Goal: Find contact information: Find contact information

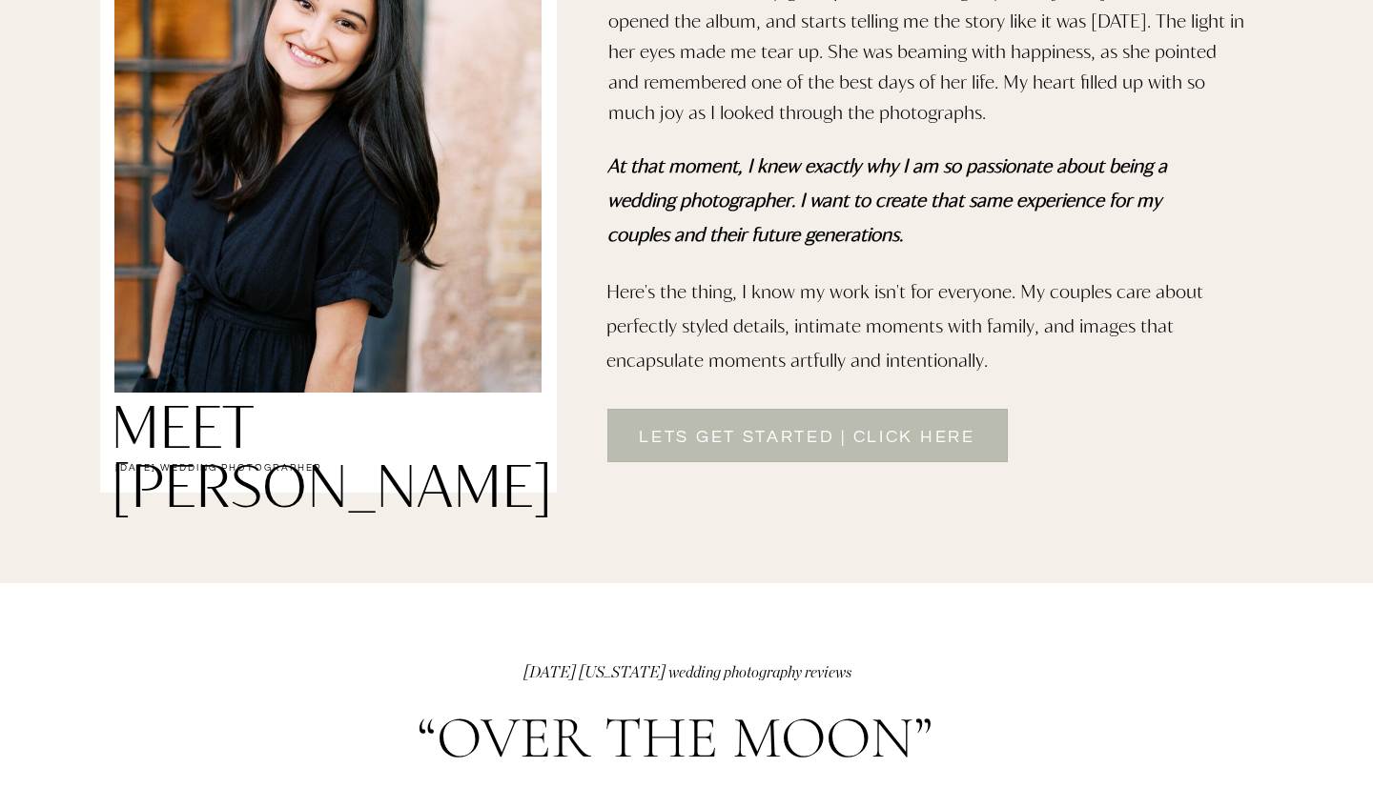
scroll to position [1661, 0]
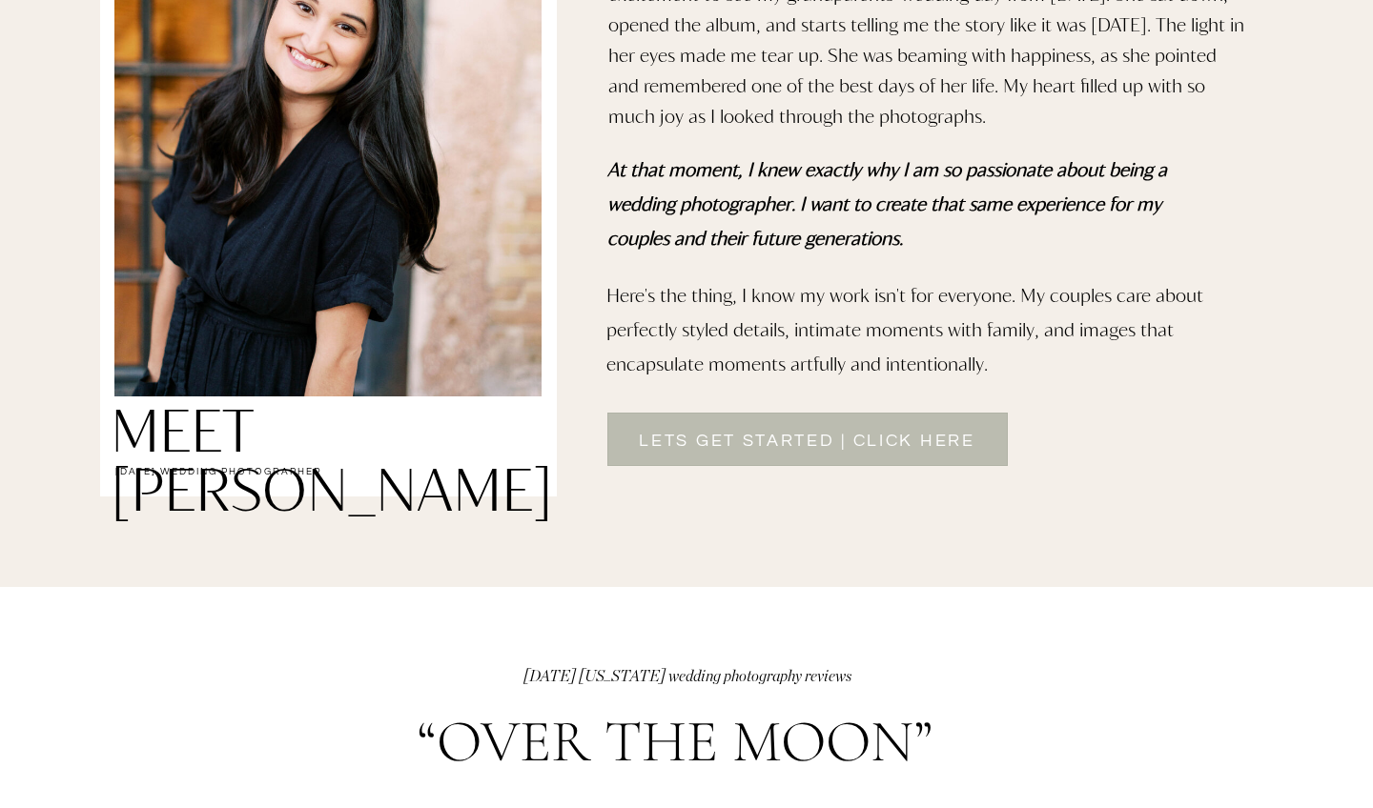
click at [967, 432] on h2 "lets get started | Click here" at bounding box center [807, 439] width 396 height 23
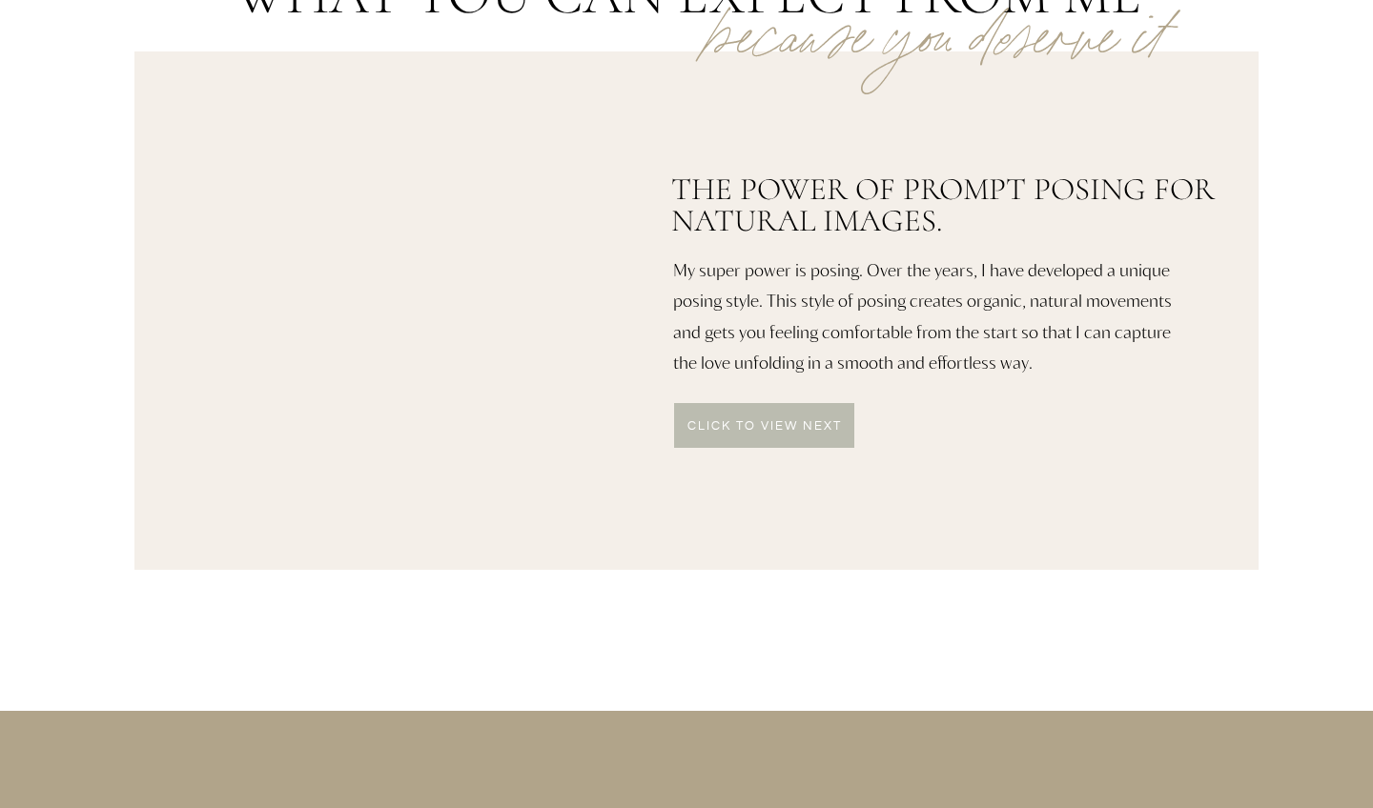
scroll to position [972, 0]
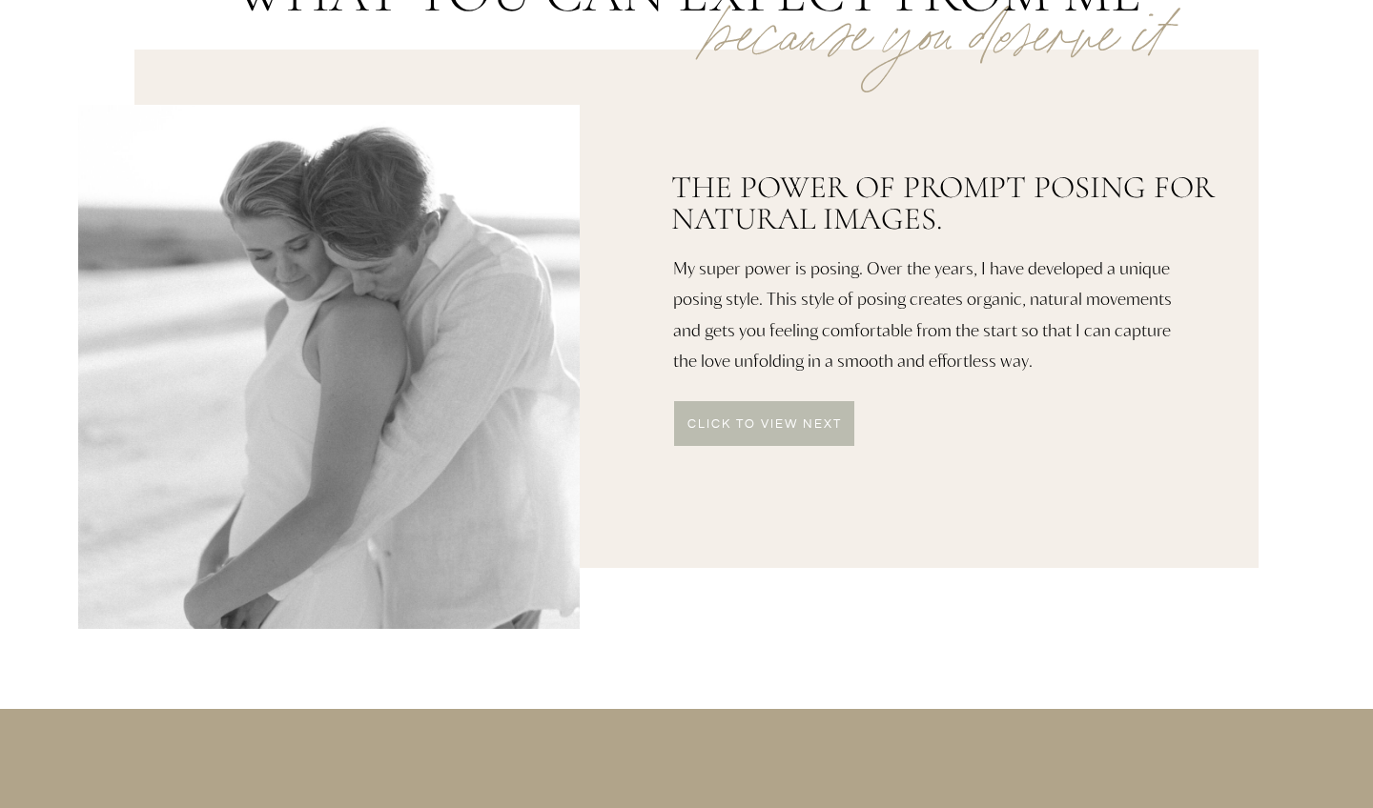
click at [826, 438] on div at bounding box center [764, 423] width 180 height 45
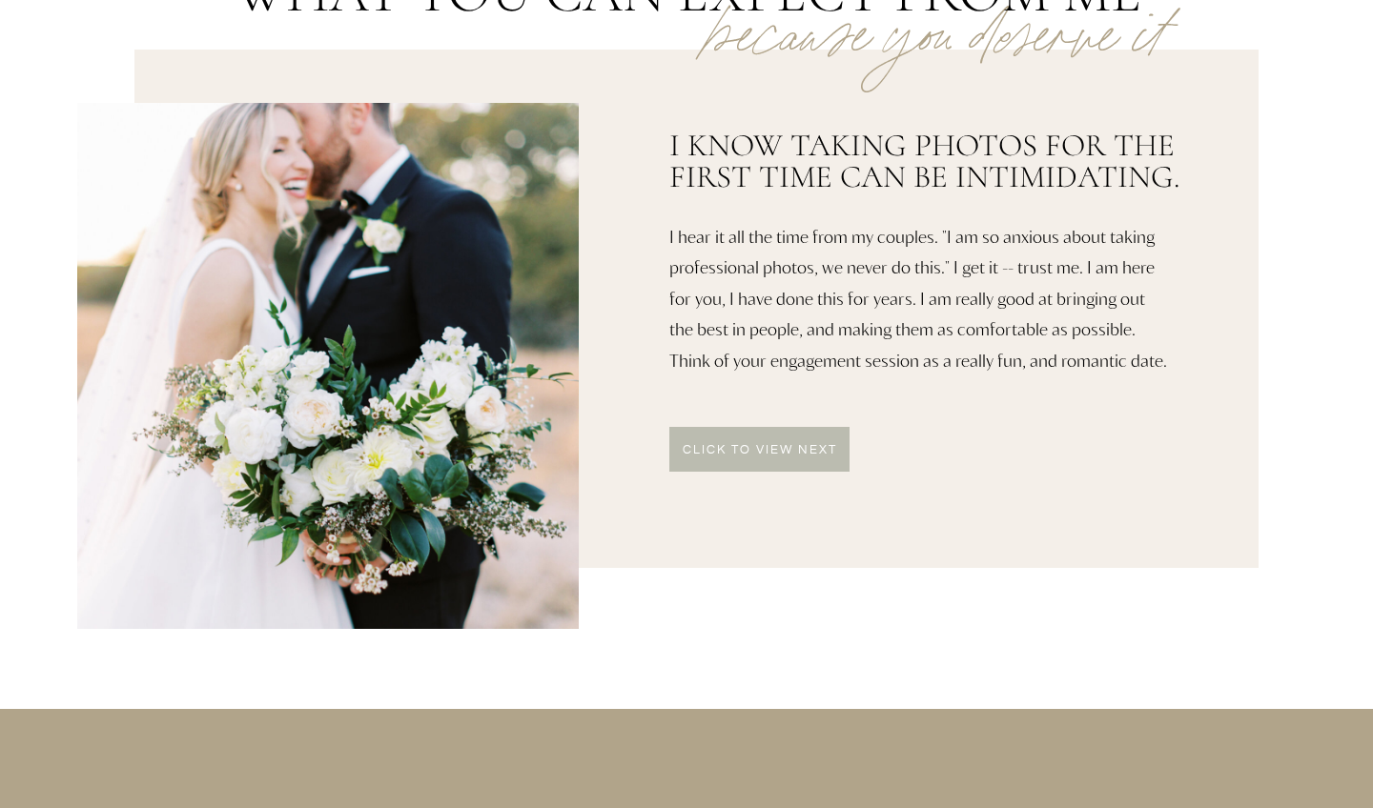
click at [826, 444] on p "click to VIEW NEXT" at bounding box center [759, 451] width 181 height 15
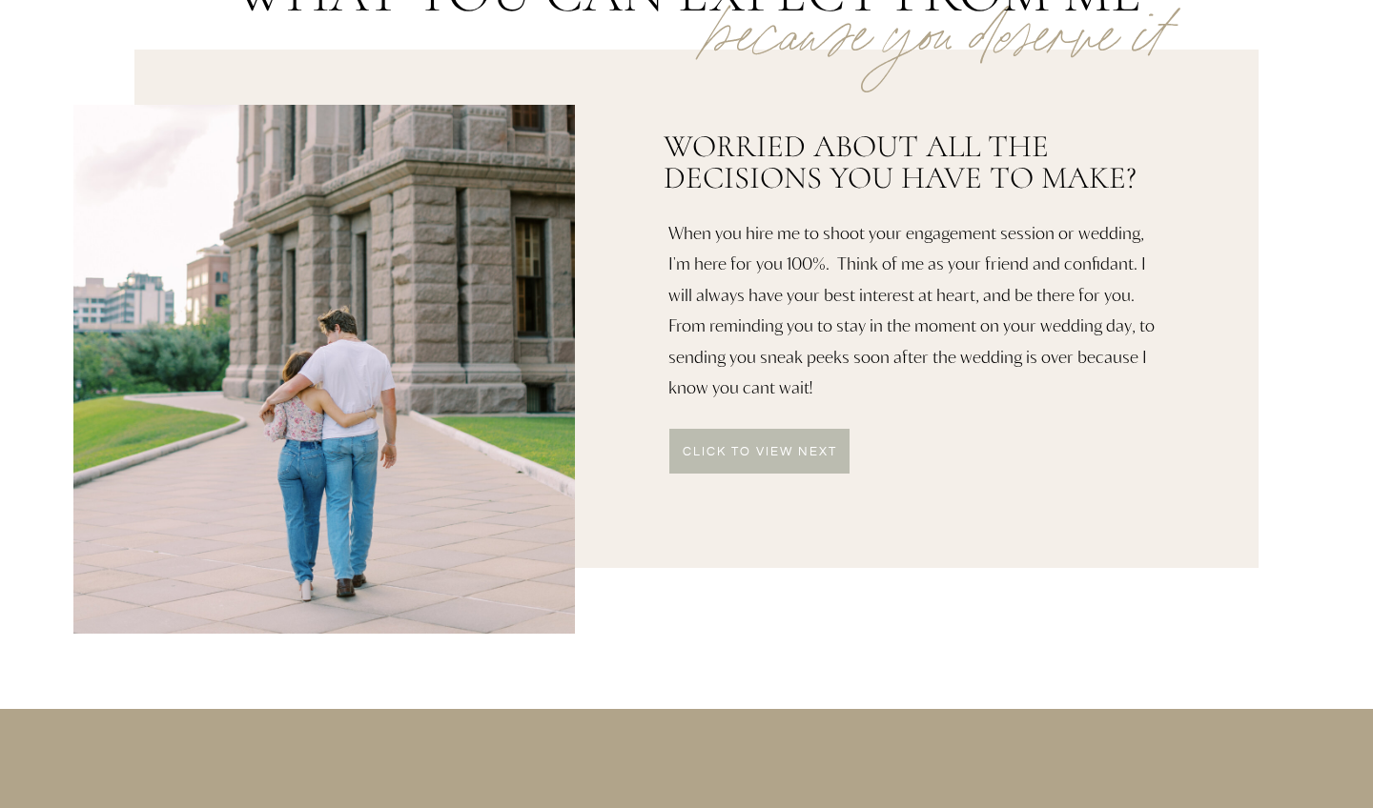
click at [826, 447] on p "click to VIEW NEXT" at bounding box center [759, 453] width 181 height 15
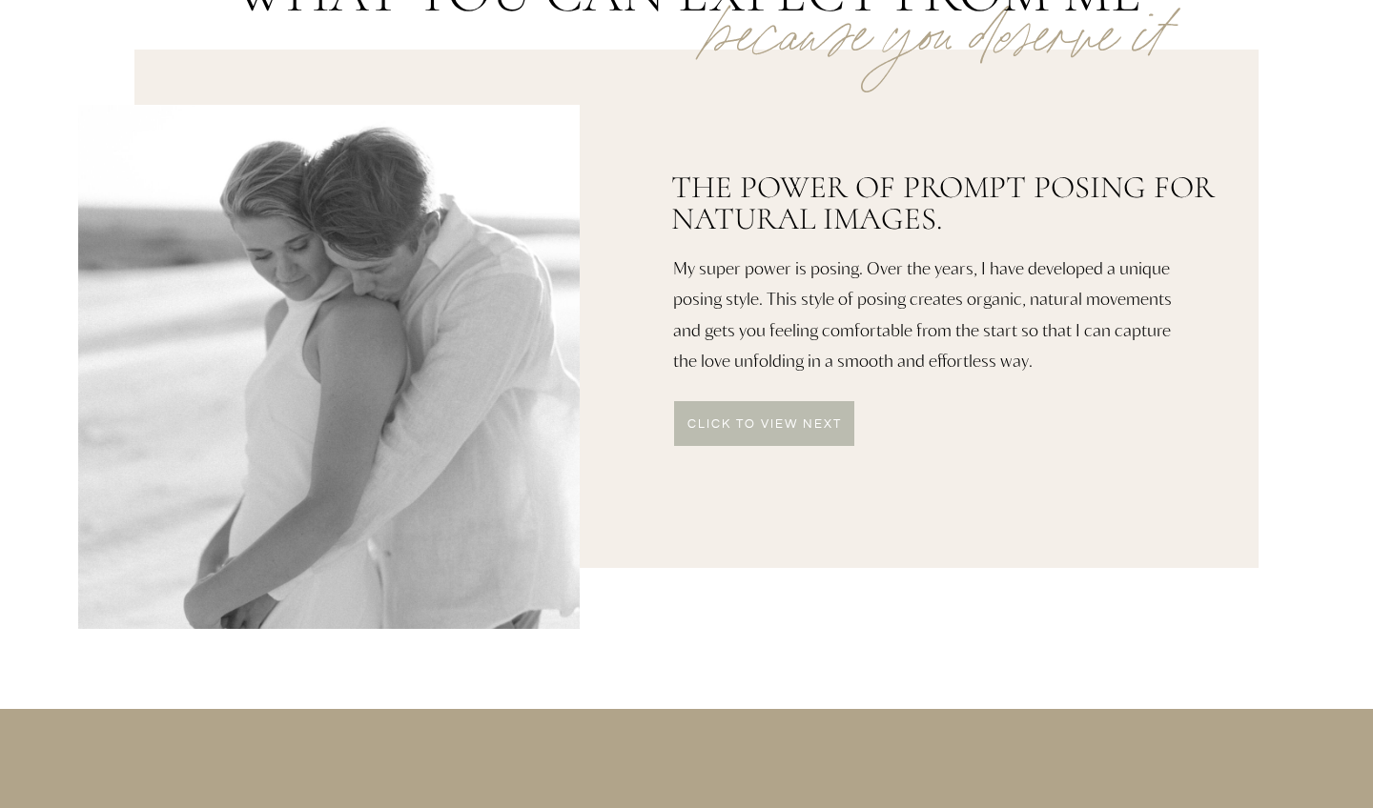
click at [824, 444] on div at bounding box center [764, 423] width 180 height 45
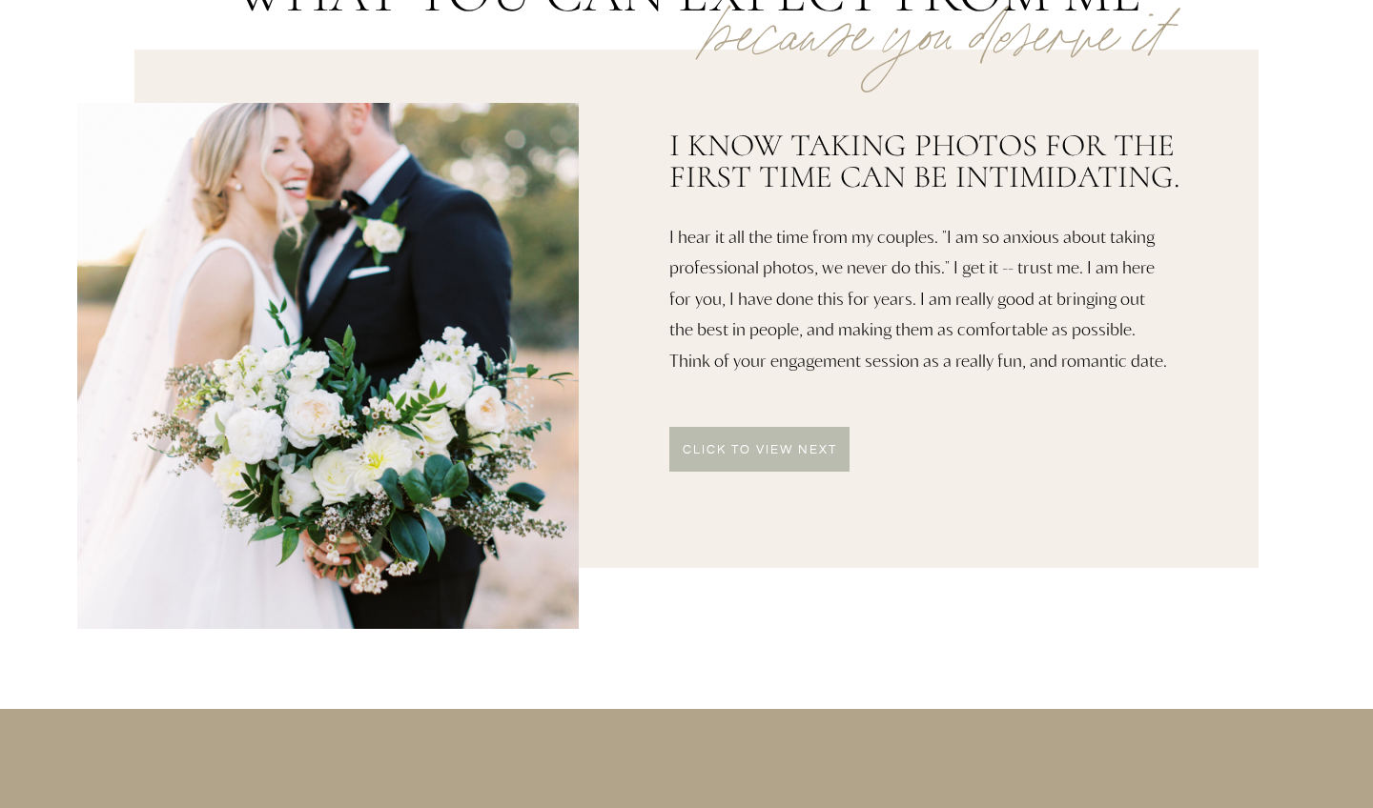
click at [824, 444] on p "click to VIEW NEXT" at bounding box center [759, 451] width 181 height 15
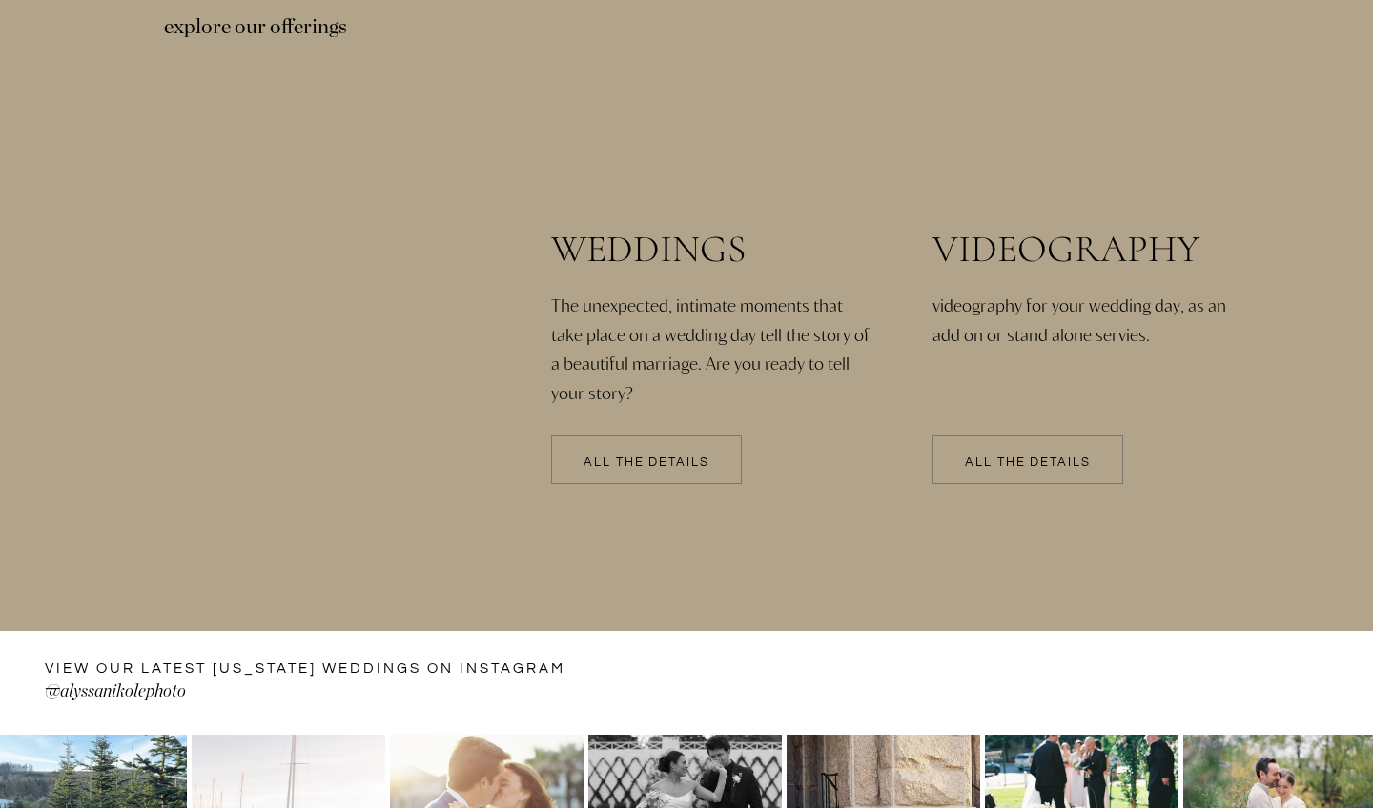
scroll to position [4173, 0]
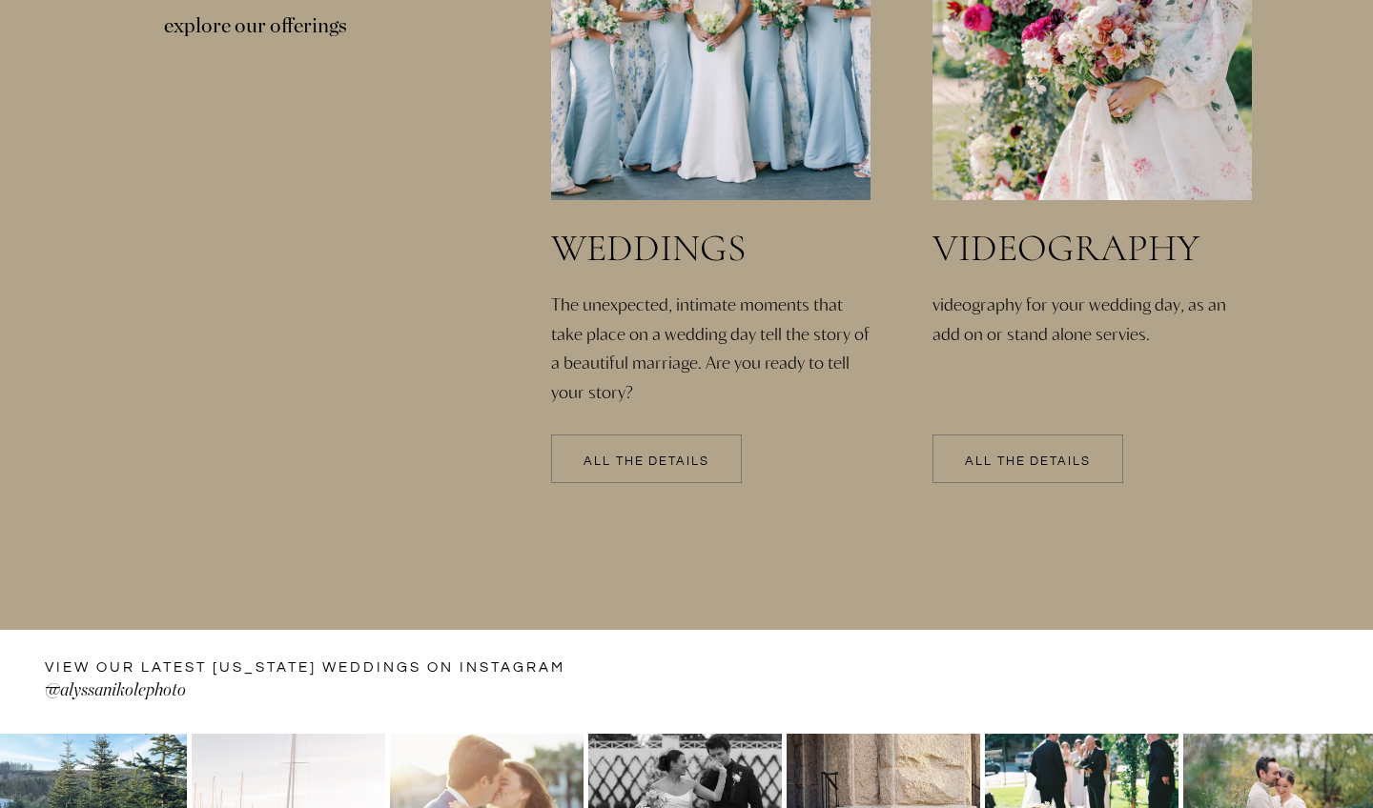
click at [709, 456] on p "All the details" at bounding box center [646, 462] width 191 height 13
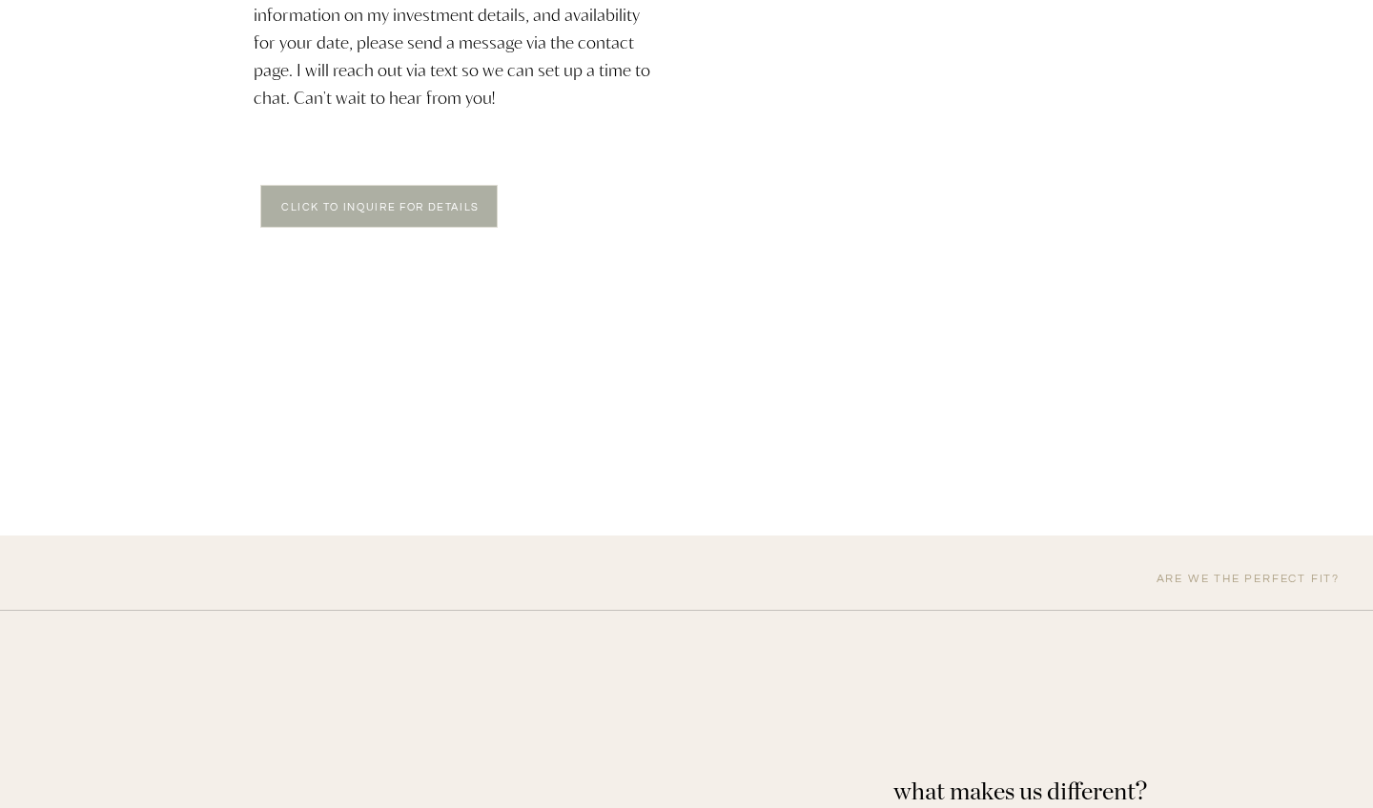
scroll to position [3600, 0]
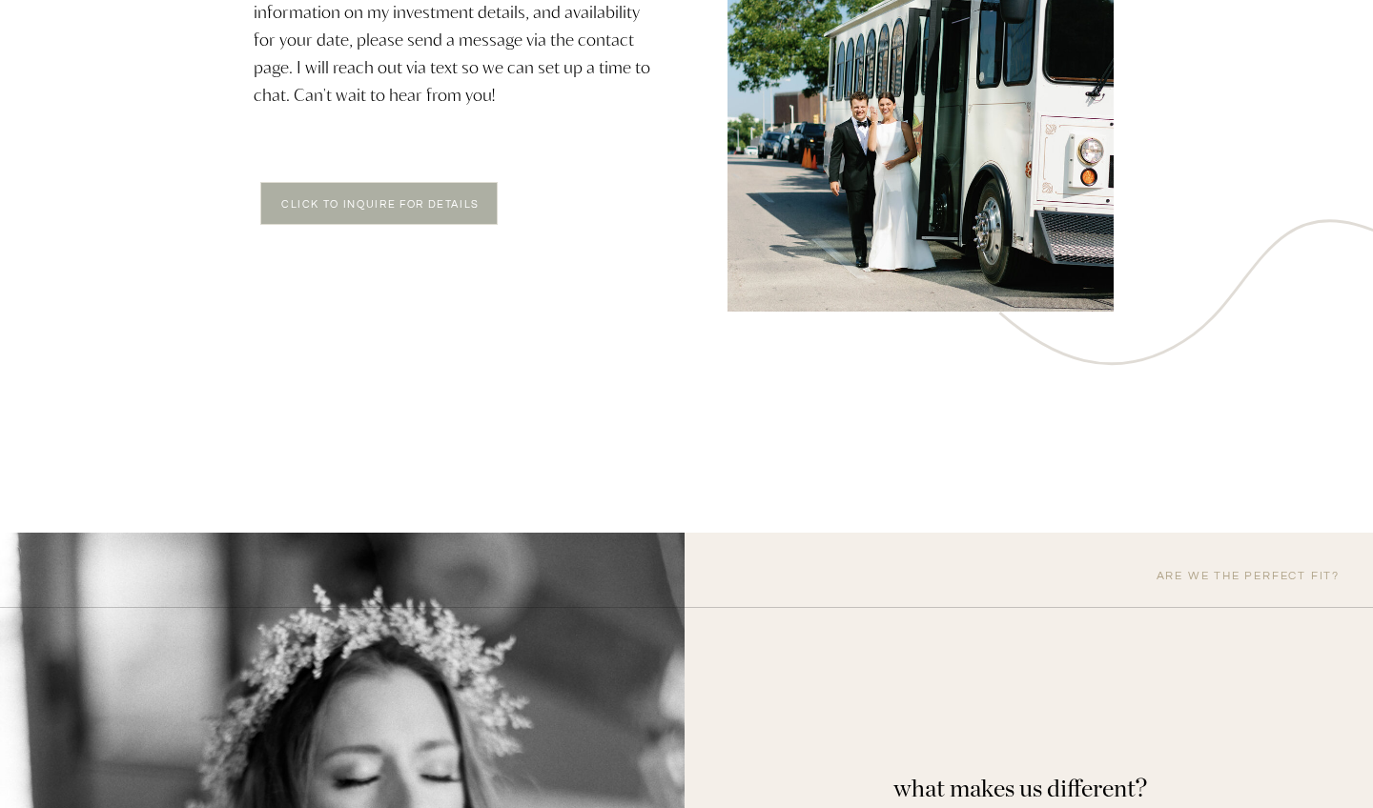
click at [443, 215] on div at bounding box center [378, 203] width 237 height 43
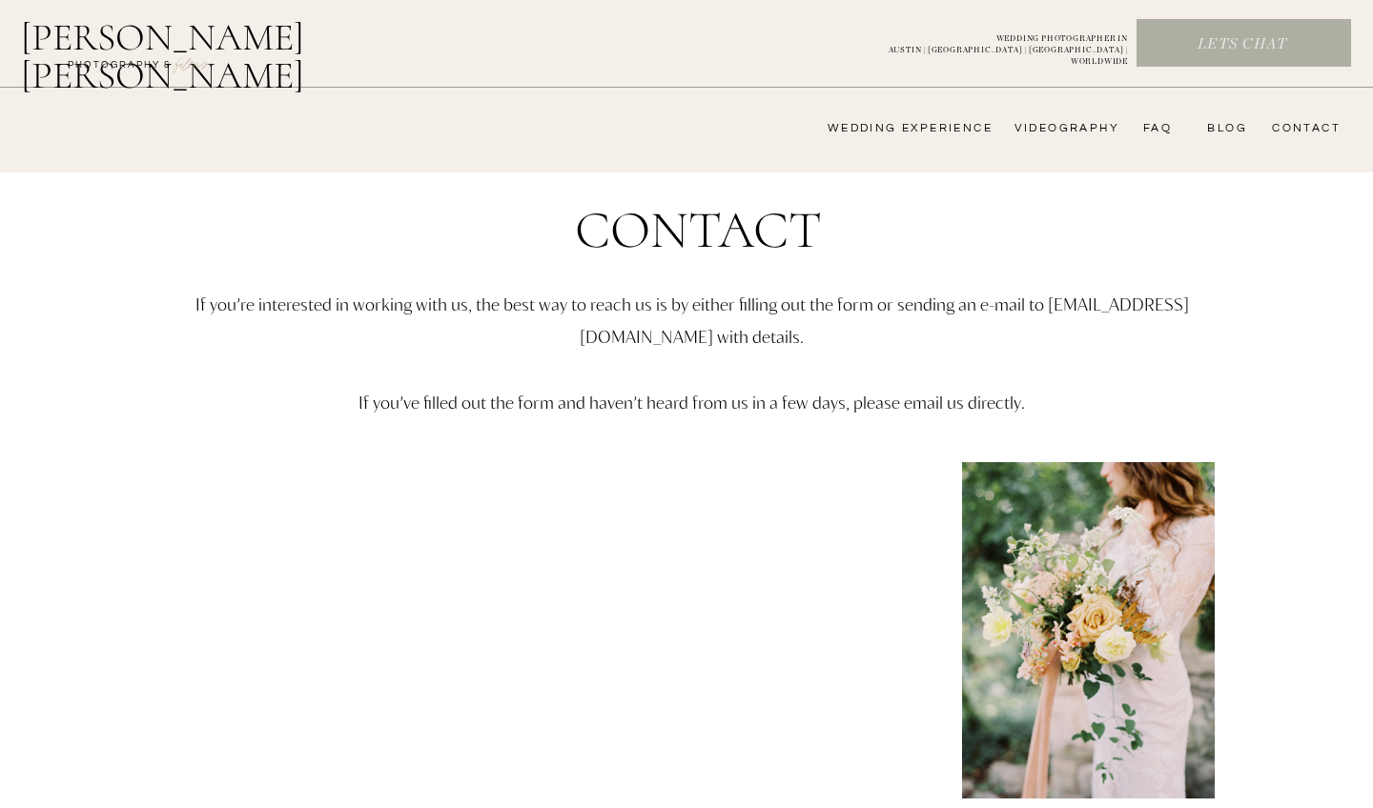
click at [291, 39] on h2 "[PERSON_NAME] [PERSON_NAME]" at bounding box center [212, 41] width 382 height 46
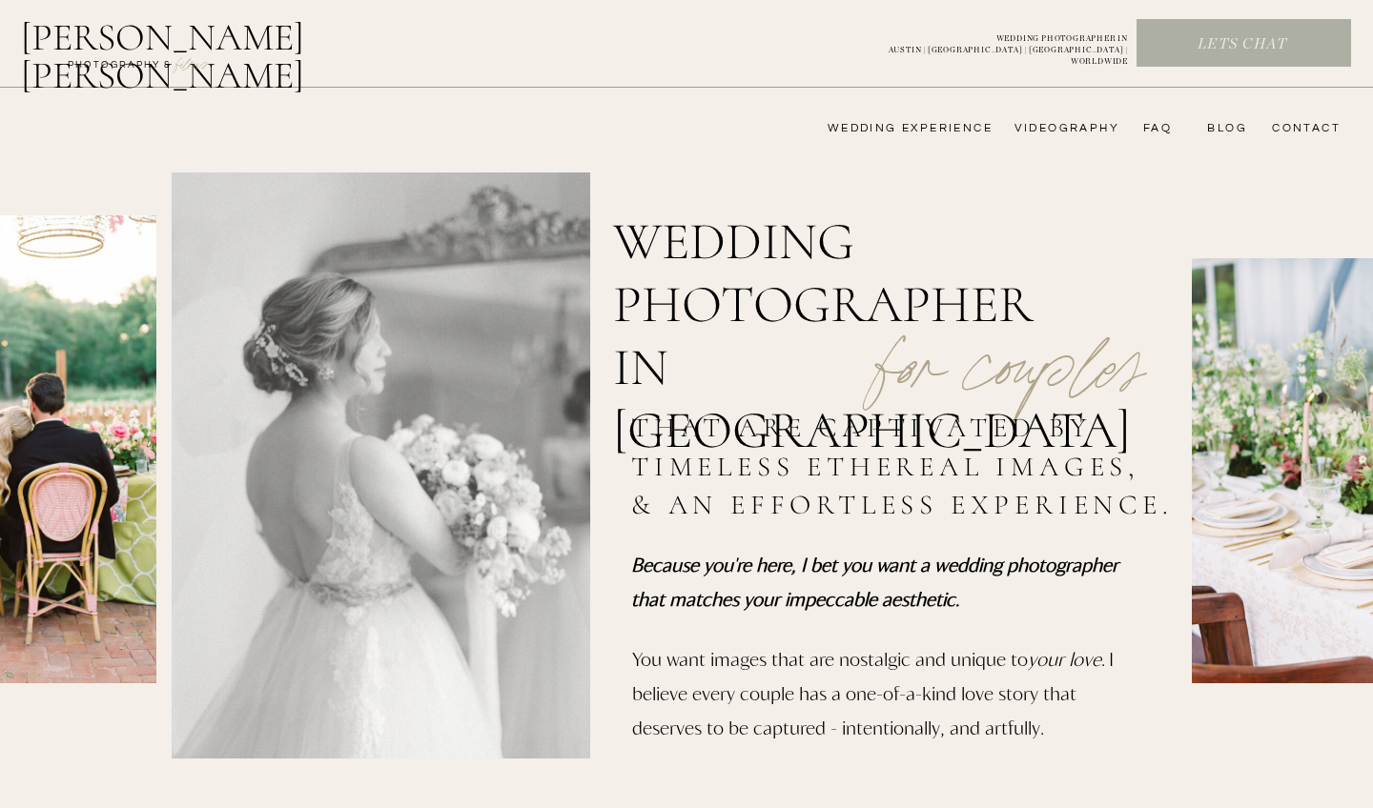
click at [1158, 130] on nav "FAQ" at bounding box center [1152, 128] width 38 height 15
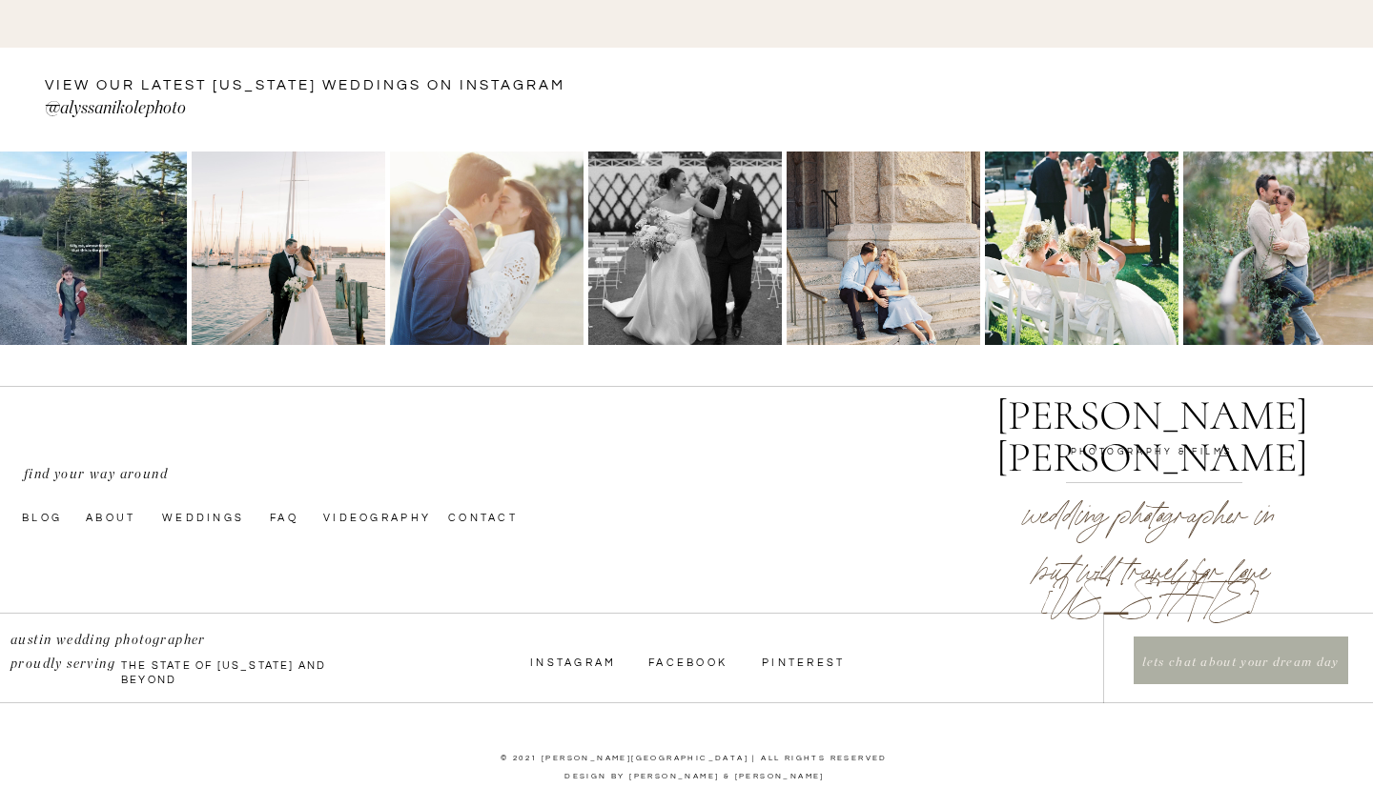
scroll to position [1413, 0]
click at [185, 519] on nav "Weddings" at bounding box center [207, 516] width 90 height 15
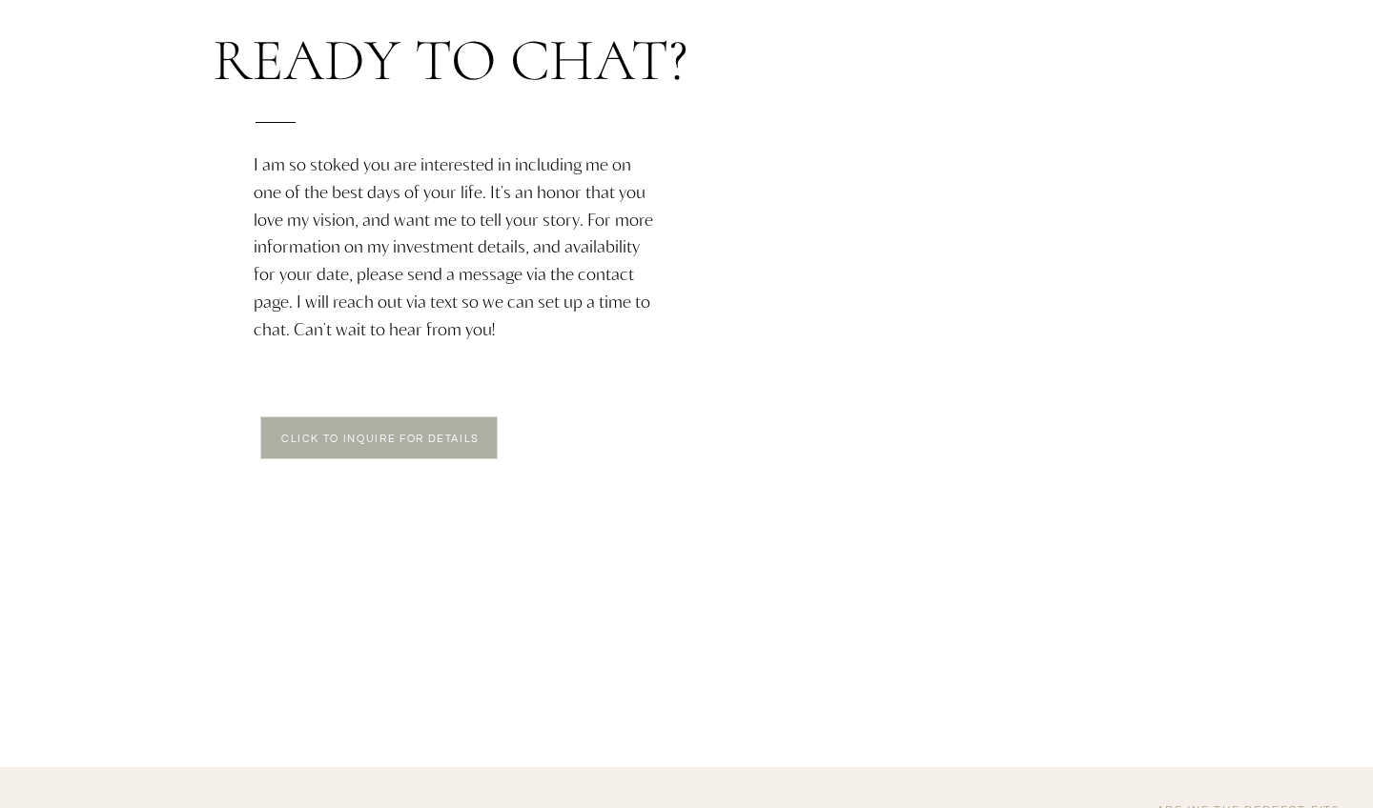
scroll to position [3367, 0]
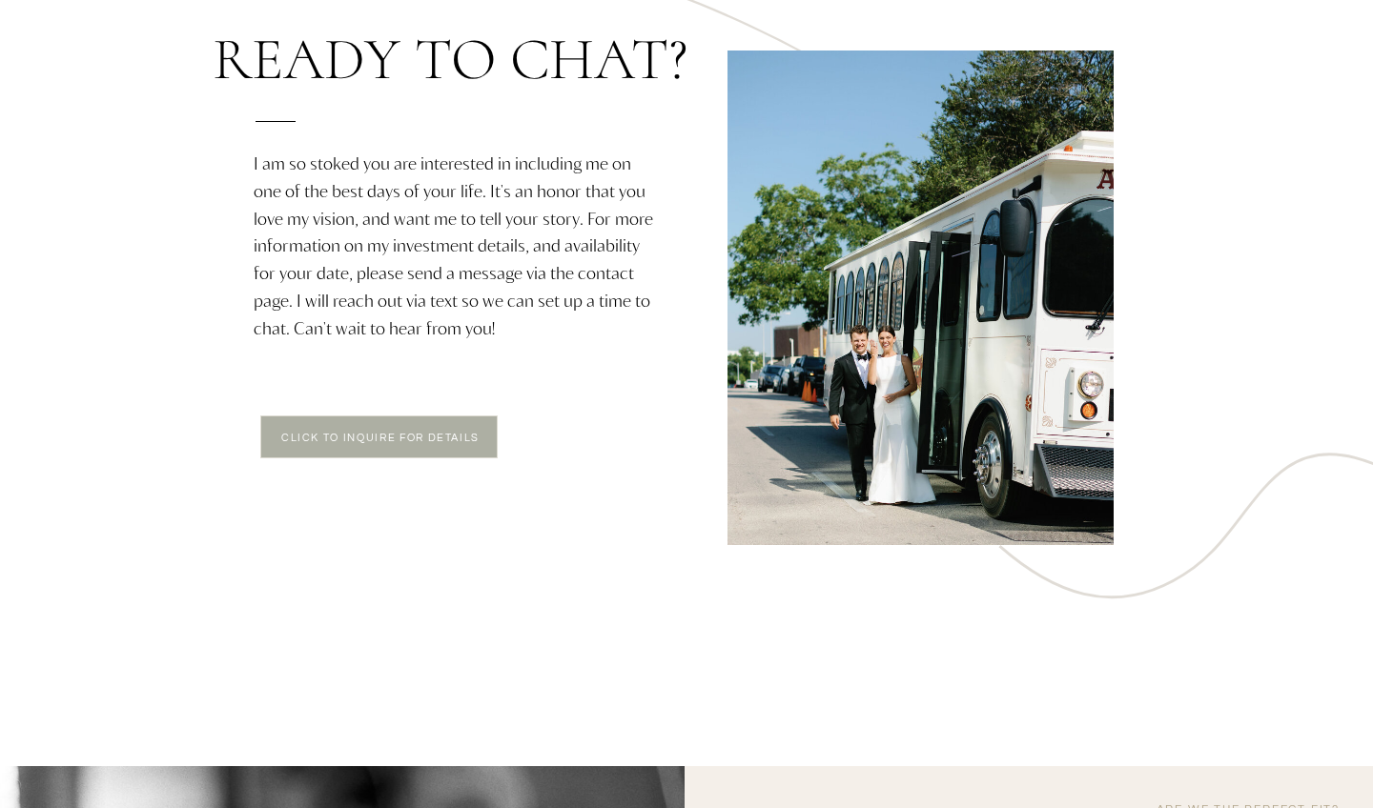
click at [476, 437] on p "click to Inquire for Details" at bounding box center [380, 441] width 233 height 16
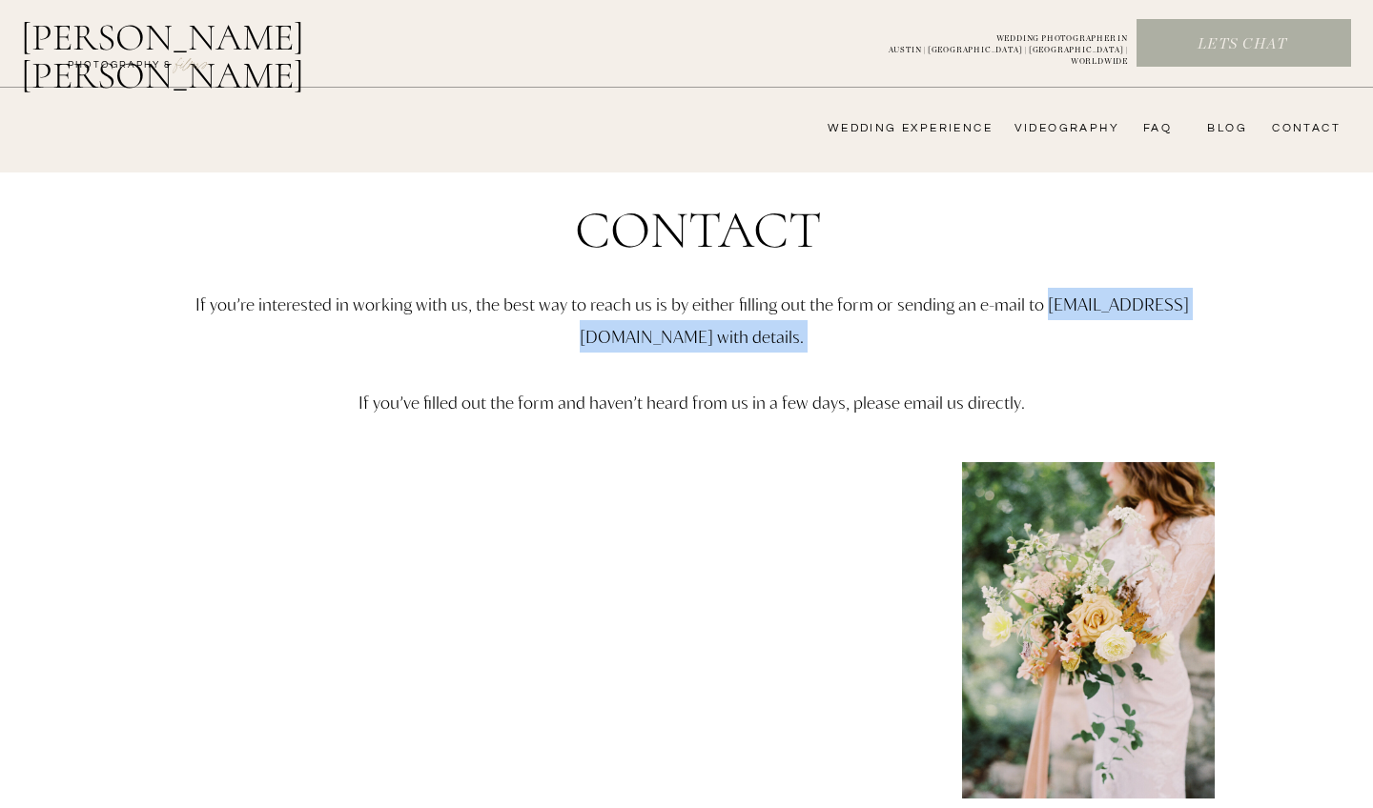
drag, startPoint x: 515, startPoint y: 338, endPoint x: 699, endPoint y: 359, distance: 185.2
click at [700, 360] on p "If you’re interested in working with us, the best way to reach us is by either …" at bounding box center [691, 387] width 1112 height 198
click at [699, 359] on p "If you’re interested in working with us, the best way to reach us is by either …" at bounding box center [691, 387] width 1112 height 198
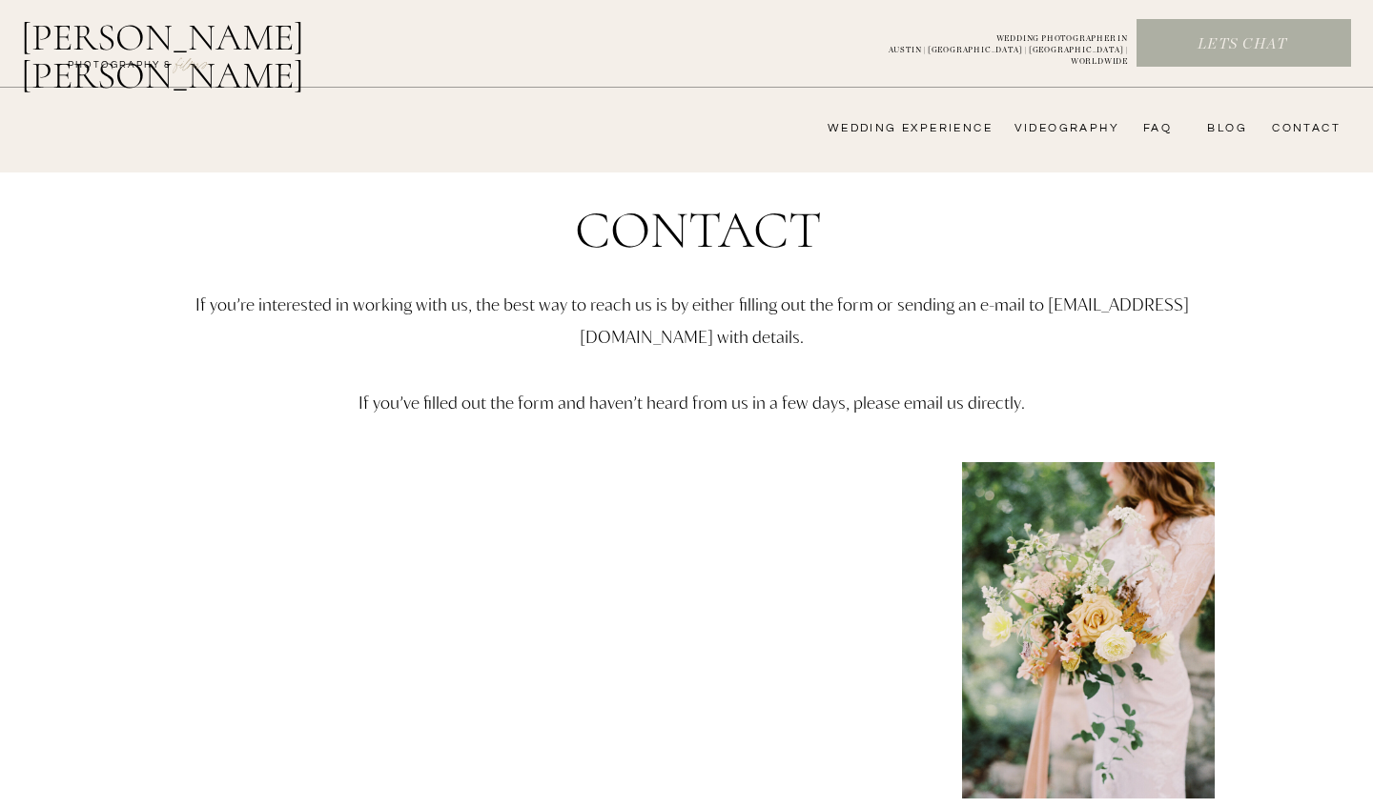
click at [713, 336] on p "If you’re interested in working with us, the best way to reach us is by either …" at bounding box center [691, 387] width 1112 height 198
click at [1325, 131] on nav "CONTACT" at bounding box center [1303, 128] width 74 height 15
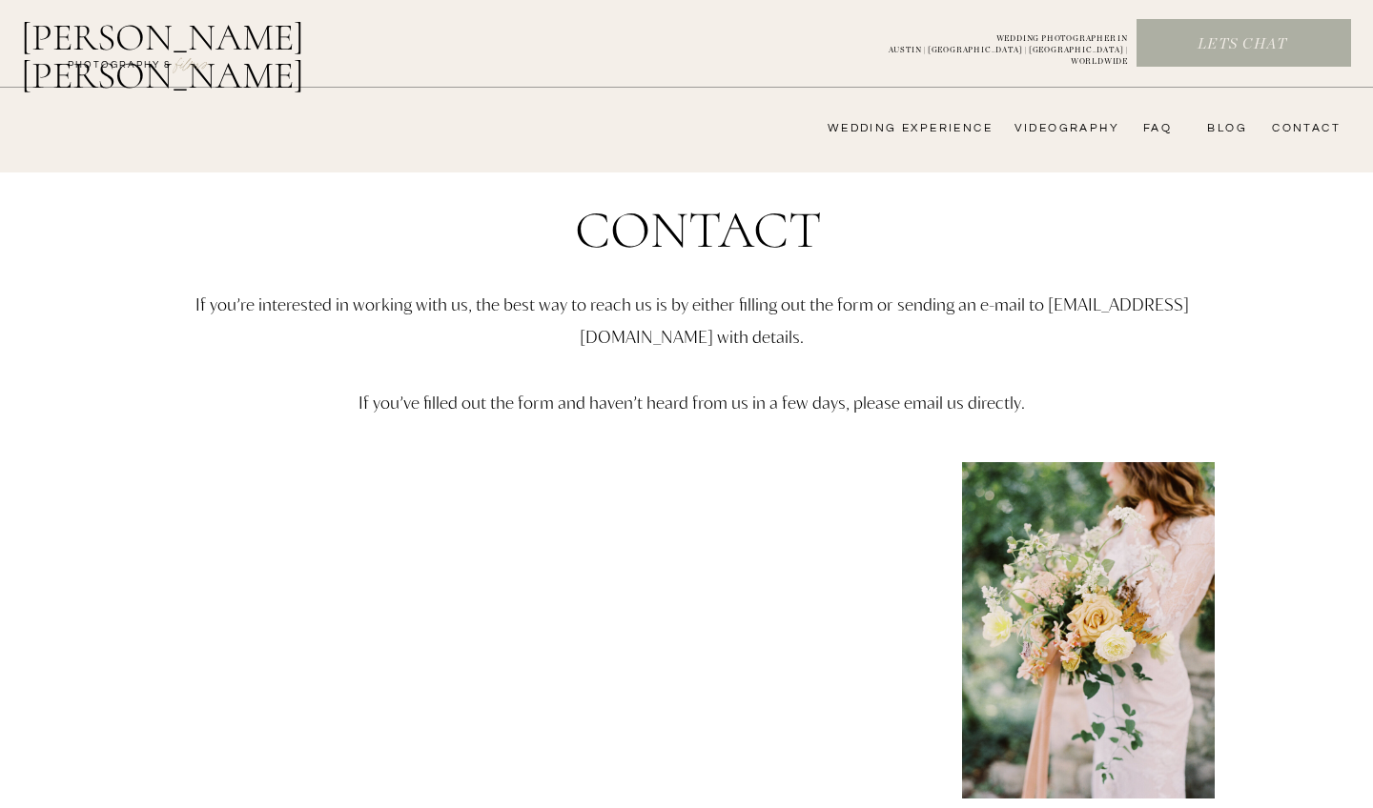
click at [1326, 126] on nav "CONTACT" at bounding box center [1303, 128] width 74 height 15
click at [1293, 127] on nav "CONTACT" at bounding box center [1303, 128] width 74 height 15
click at [1226, 126] on nav "bLog" at bounding box center [1223, 128] width 47 height 15
drag, startPoint x: 513, startPoint y: 337, endPoint x: 774, endPoint y: 341, distance: 261.2
click at [774, 341] on p "If you’re interested in working with us, the best way to reach us is by either …" at bounding box center [691, 387] width 1112 height 198
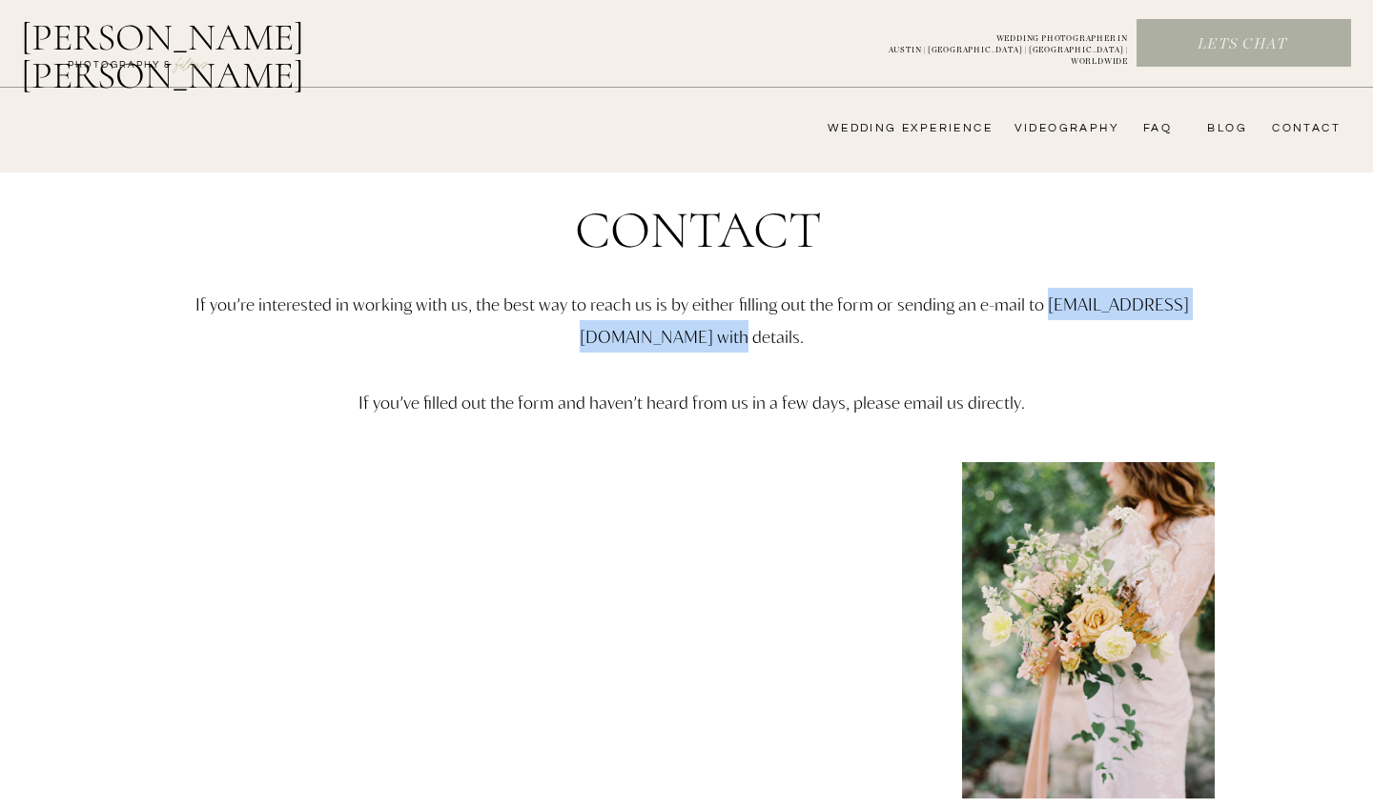
drag, startPoint x: 781, startPoint y: 336, endPoint x: 512, endPoint y: 330, distance: 268.9
click at [512, 330] on p "If you’re interested in working with us, the best way to reach us is by either …" at bounding box center [691, 387] width 1112 height 198
click at [540, 329] on p "If you’re interested in working with us, the best way to reach us is by either …" at bounding box center [691, 387] width 1112 height 198
drag, startPoint x: 515, startPoint y: 337, endPoint x: 712, endPoint y: 344, distance: 197.4
click at [711, 344] on p "If you’re interested in working with us, the best way to reach us is by either …" at bounding box center [691, 387] width 1112 height 198
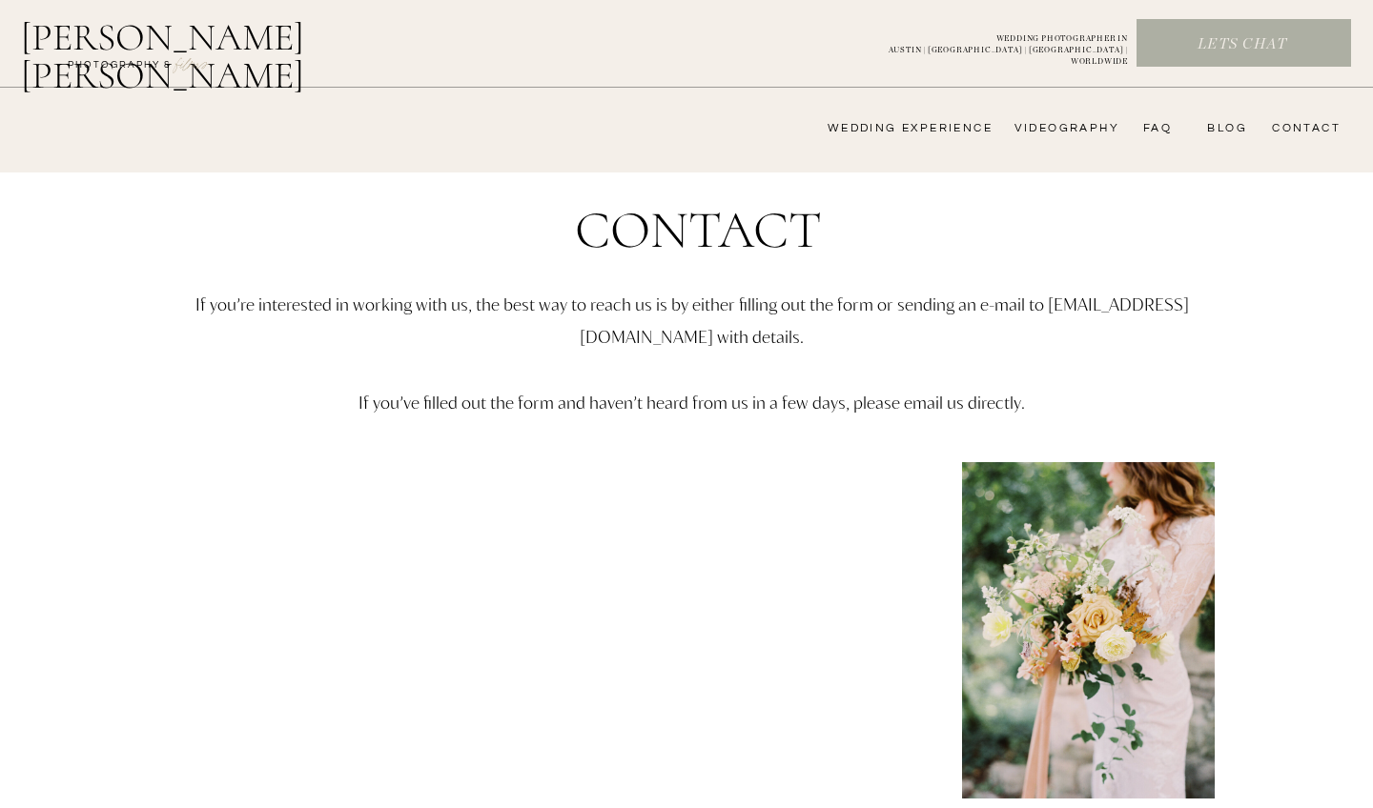
click at [752, 343] on p "If you’re interested in working with us, the best way to reach us is by either …" at bounding box center [691, 387] width 1112 height 198
drag, startPoint x: 782, startPoint y: 340, endPoint x: 504, endPoint y: 337, distance: 277.4
click at [541, 334] on p "If you’re interested in working with us, the best way to reach us is by either …" at bounding box center [691, 387] width 1112 height 198
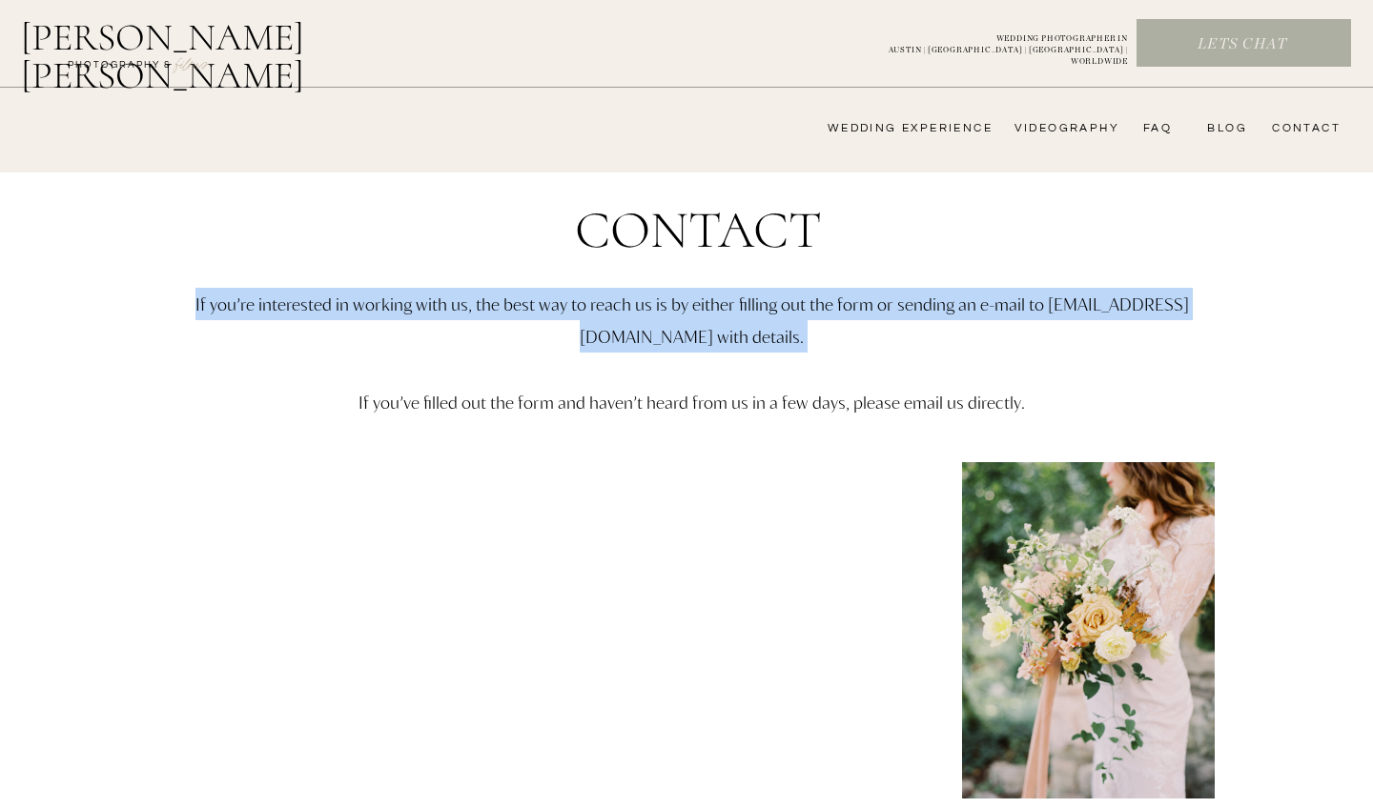
click at [541, 334] on p "If you’re interested in working with us, the best way to reach us is by either …" at bounding box center [691, 387] width 1112 height 198
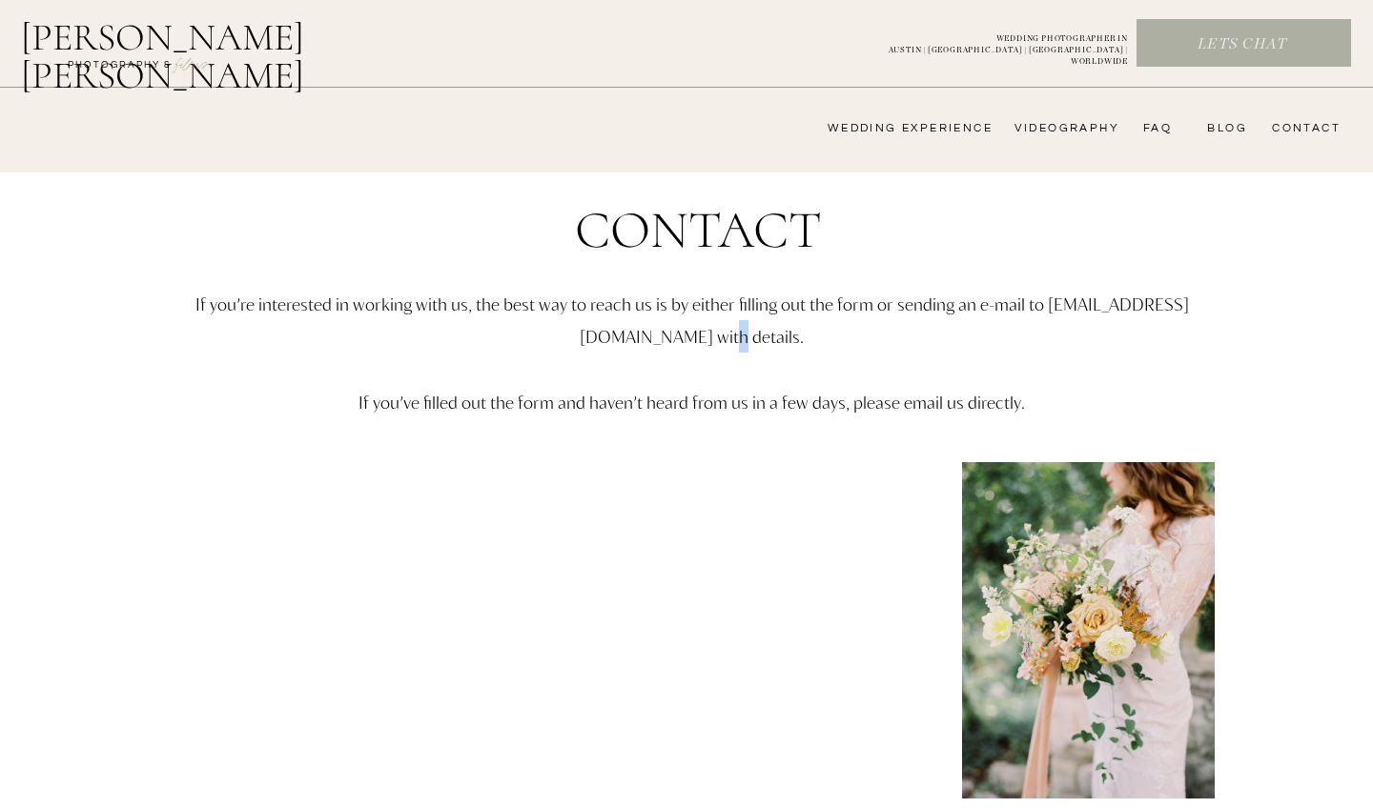
click at [772, 341] on p "If you’re interested in working with us, the best way to reach us is by either …" at bounding box center [691, 387] width 1112 height 198
click at [791, 348] on p "If you’re interested in working with us, the best way to reach us is by either …" at bounding box center [691, 387] width 1112 height 198
drag, startPoint x: 781, startPoint y: 340, endPoint x: 512, endPoint y: 342, distance: 268.8
